Goal: Navigation & Orientation: Find specific page/section

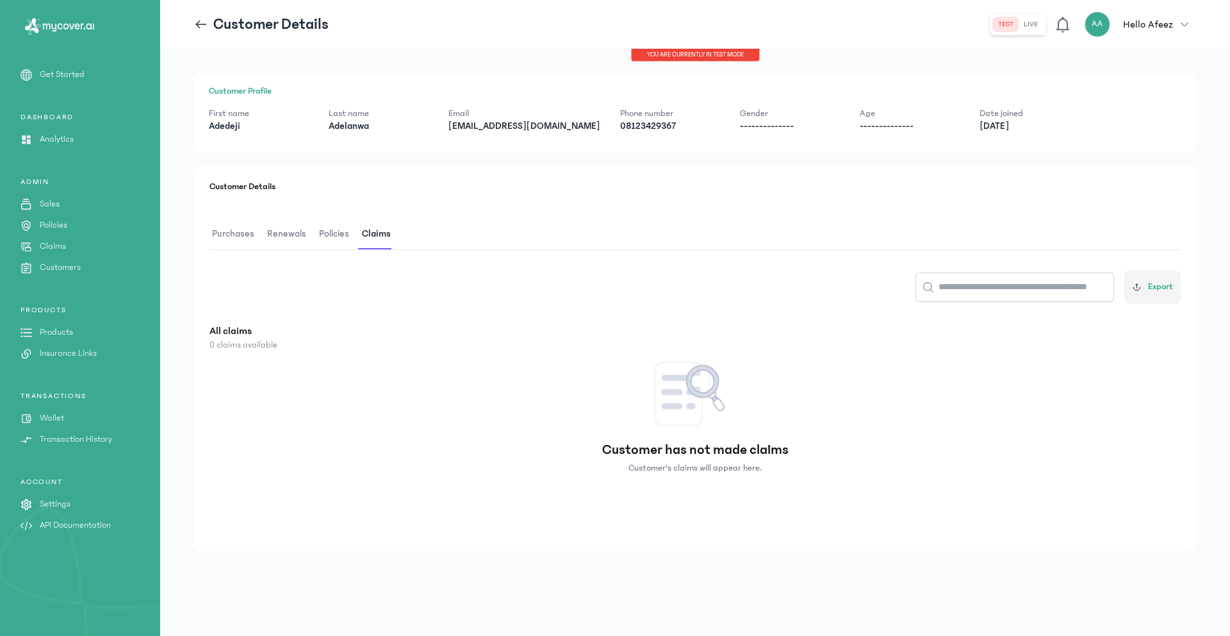
click at [53, 137] on p "Analytics" at bounding box center [57, 139] width 34 height 13
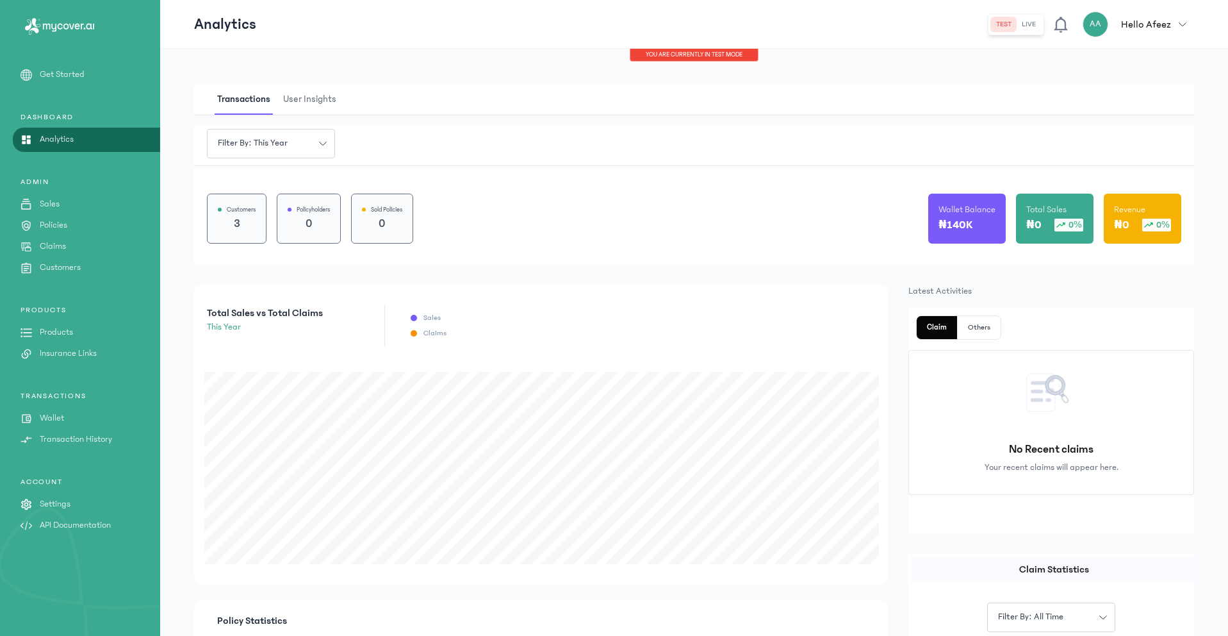
click at [320, 225] on p "0" at bounding box center [309, 224] width 42 height 18
click at [46, 224] on p "Policies" at bounding box center [54, 224] width 28 height 13
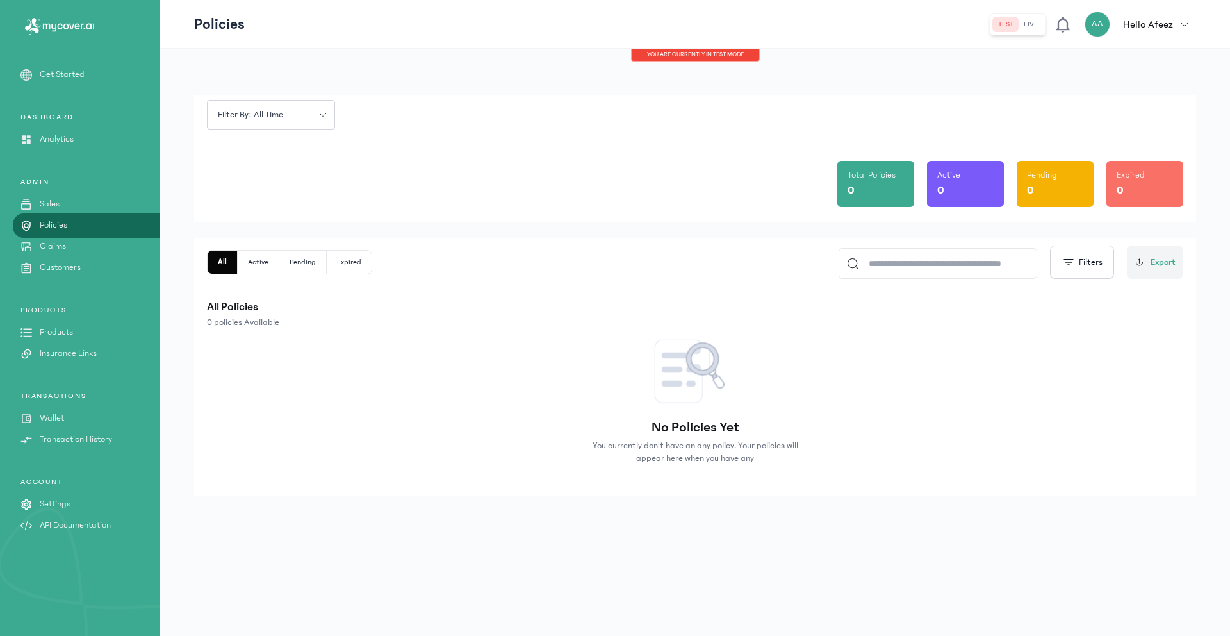
click at [868, 192] on div "0" at bounding box center [876, 190] width 56 height 18
click at [52, 267] on p "Customers" at bounding box center [60, 267] width 41 height 13
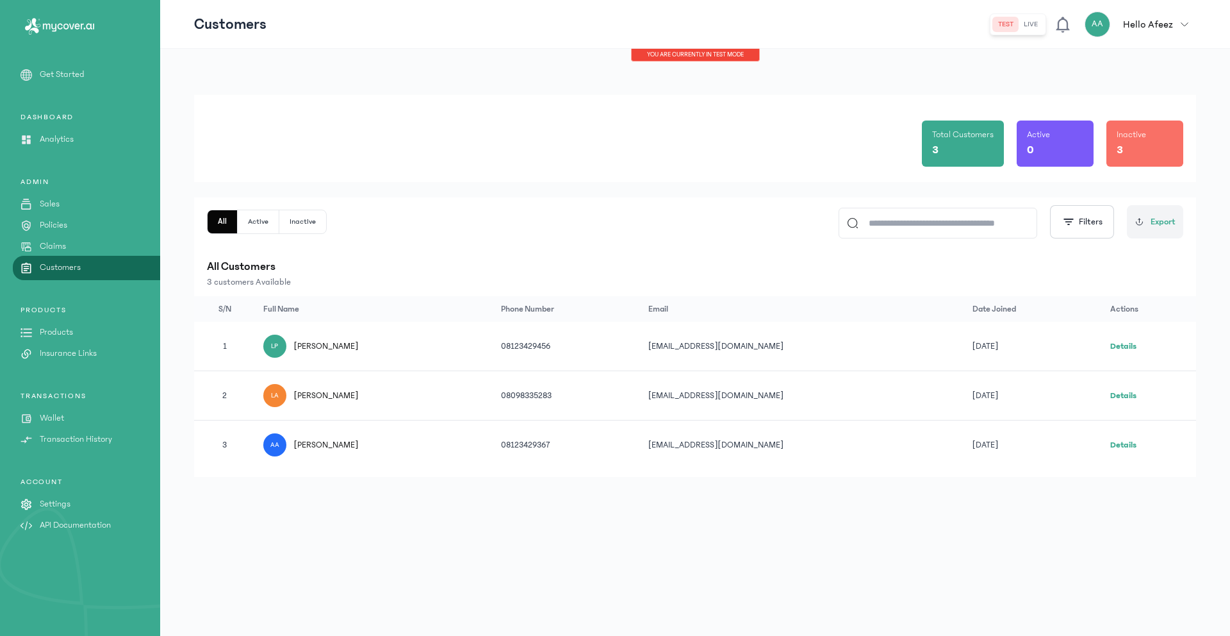
click at [1114, 345] on link "Details" at bounding box center [1123, 346] width 26 height 9
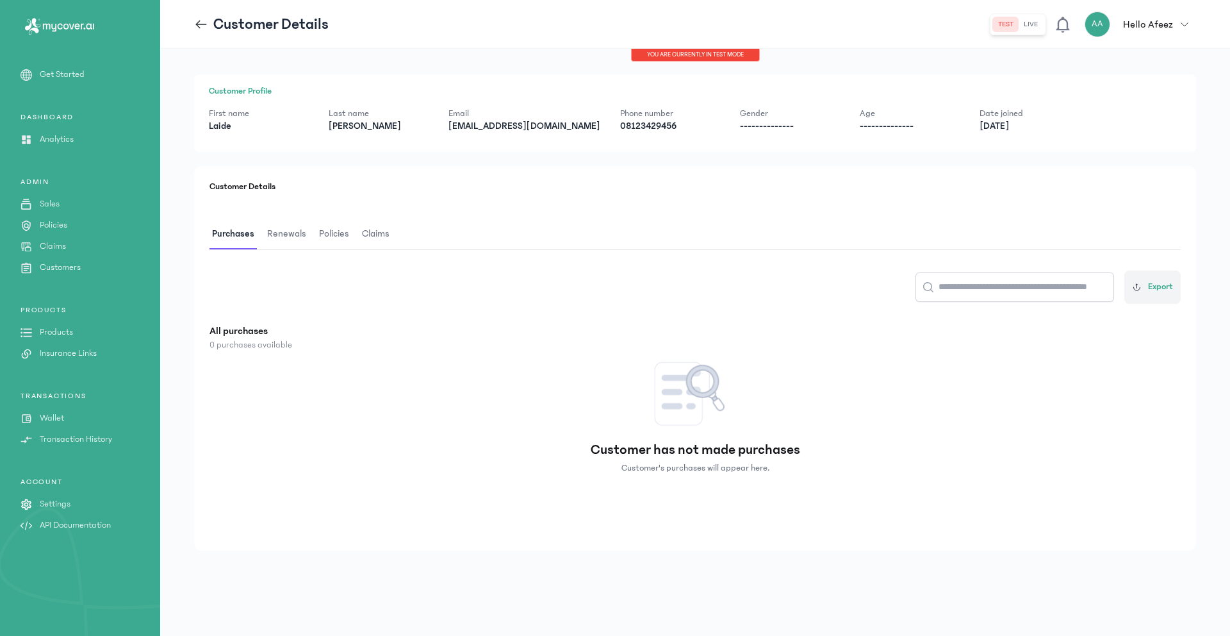
click at [268, 233] on span "Renewals" at bounding box center [287, 234] width 44 height 30
click at [325, 231] on span "Policies" at bounding box center [334, 234] width 35 height 30
click at [371, 228] on span "Claims" at bounding box center [377, 234] width 33 height 30
click at [1166, 21] on p "Hello Afeez" at bounding box center [1148, 24] width 50 height 15
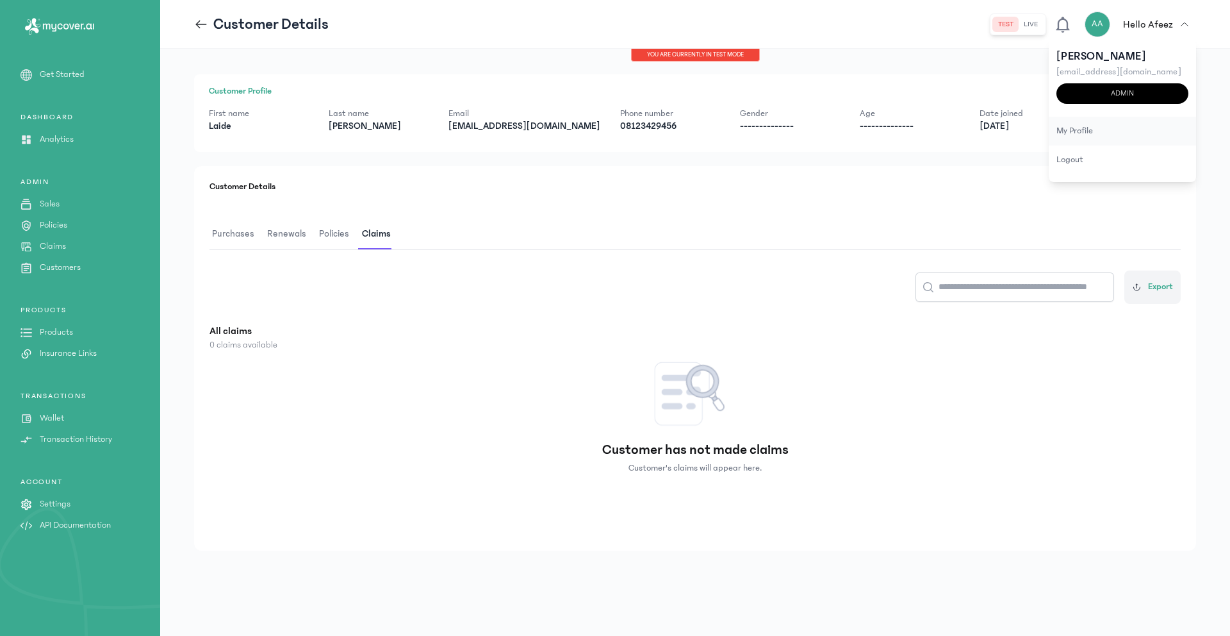
click at [1082, 129] on div "my profile" at bounding box center [1122, 131] width 147 height 29
